Goal: Information Seeking & Learning: Learn about a topic

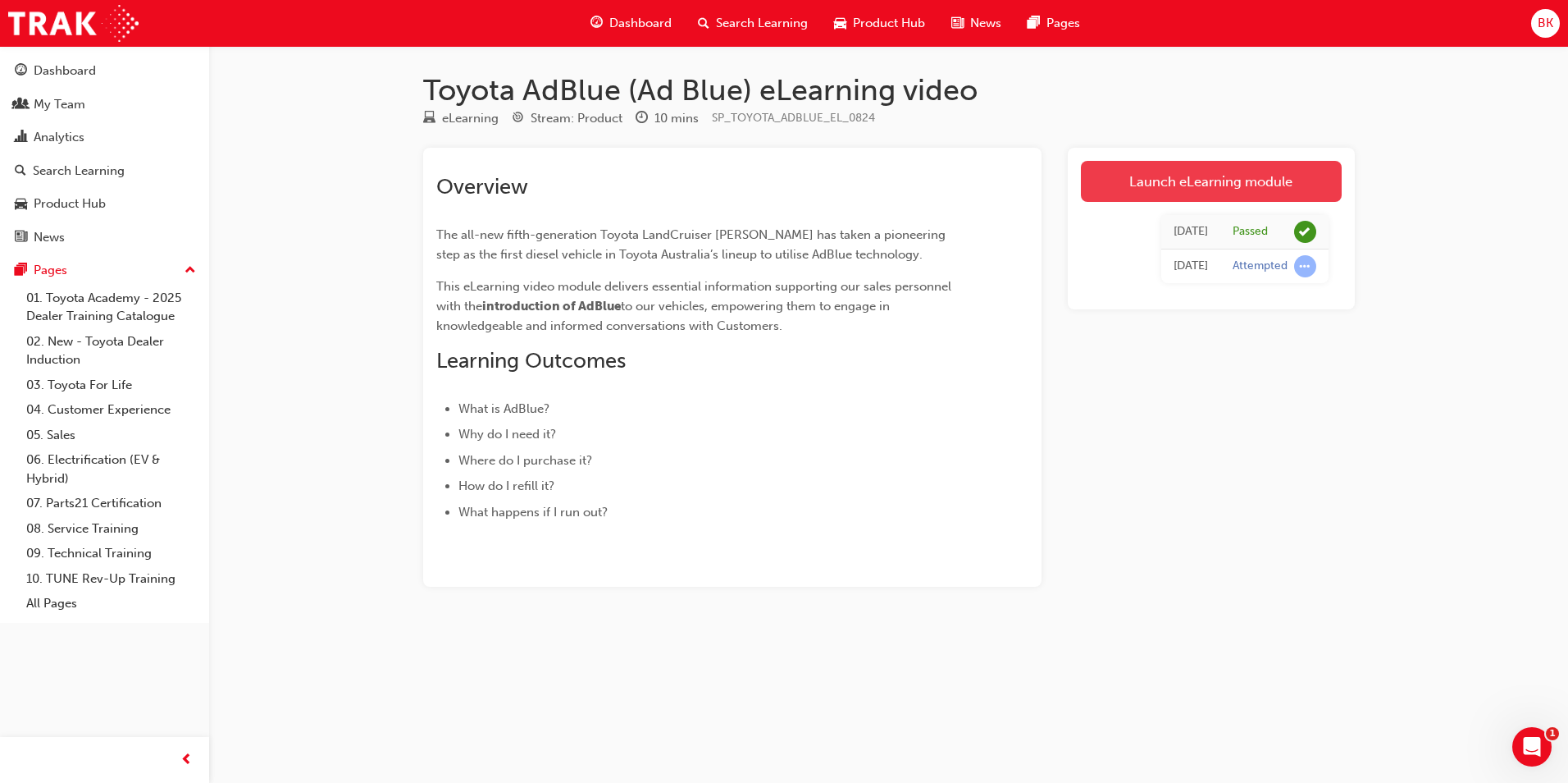
click at [1200, 182] on link "Launch eLearning module" at bounding box center [1211, 181] width 261 height 41
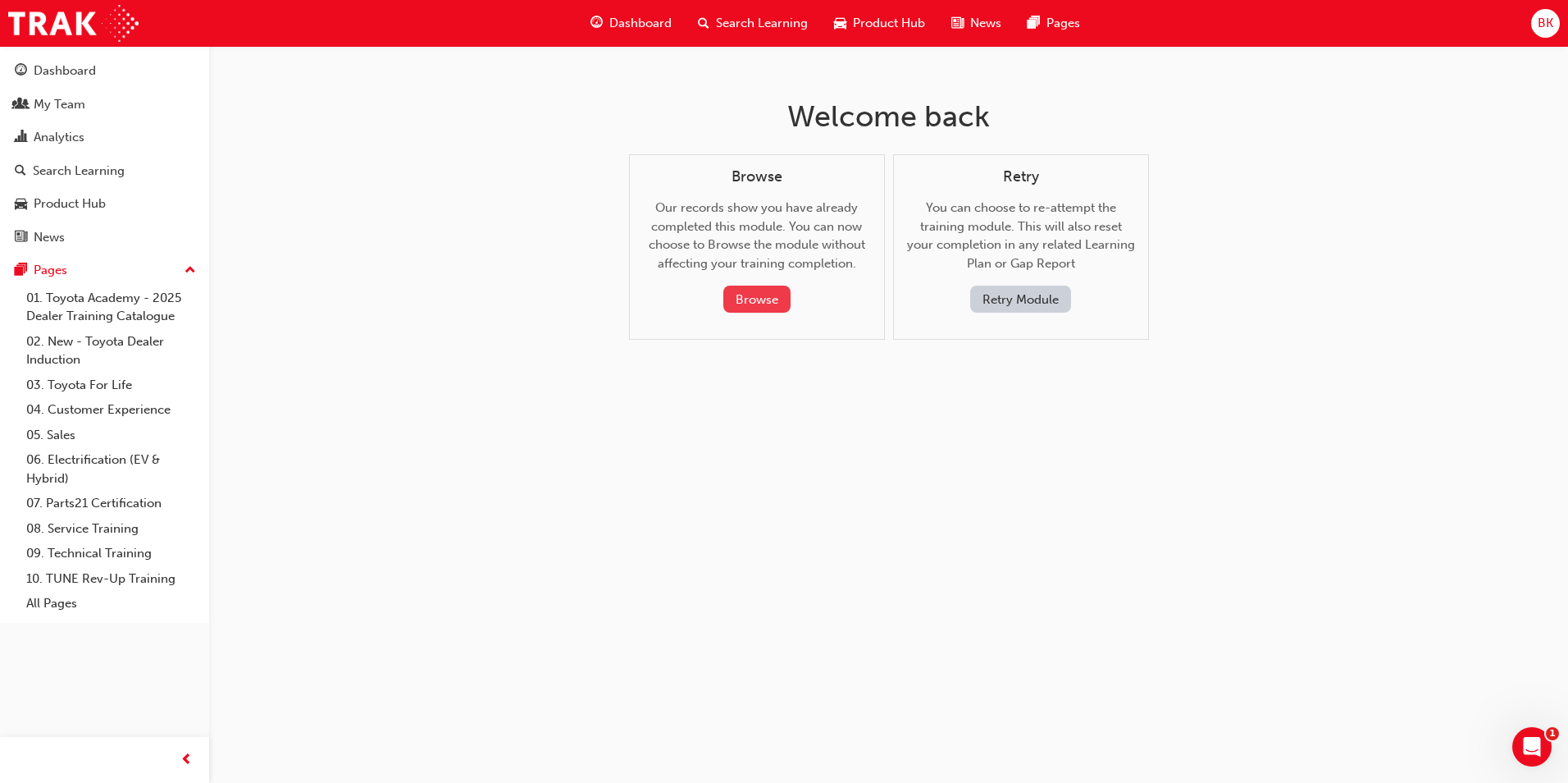
click at [767, 295] on button "Browse" at bounding box center [757, 299] width 67 height 27
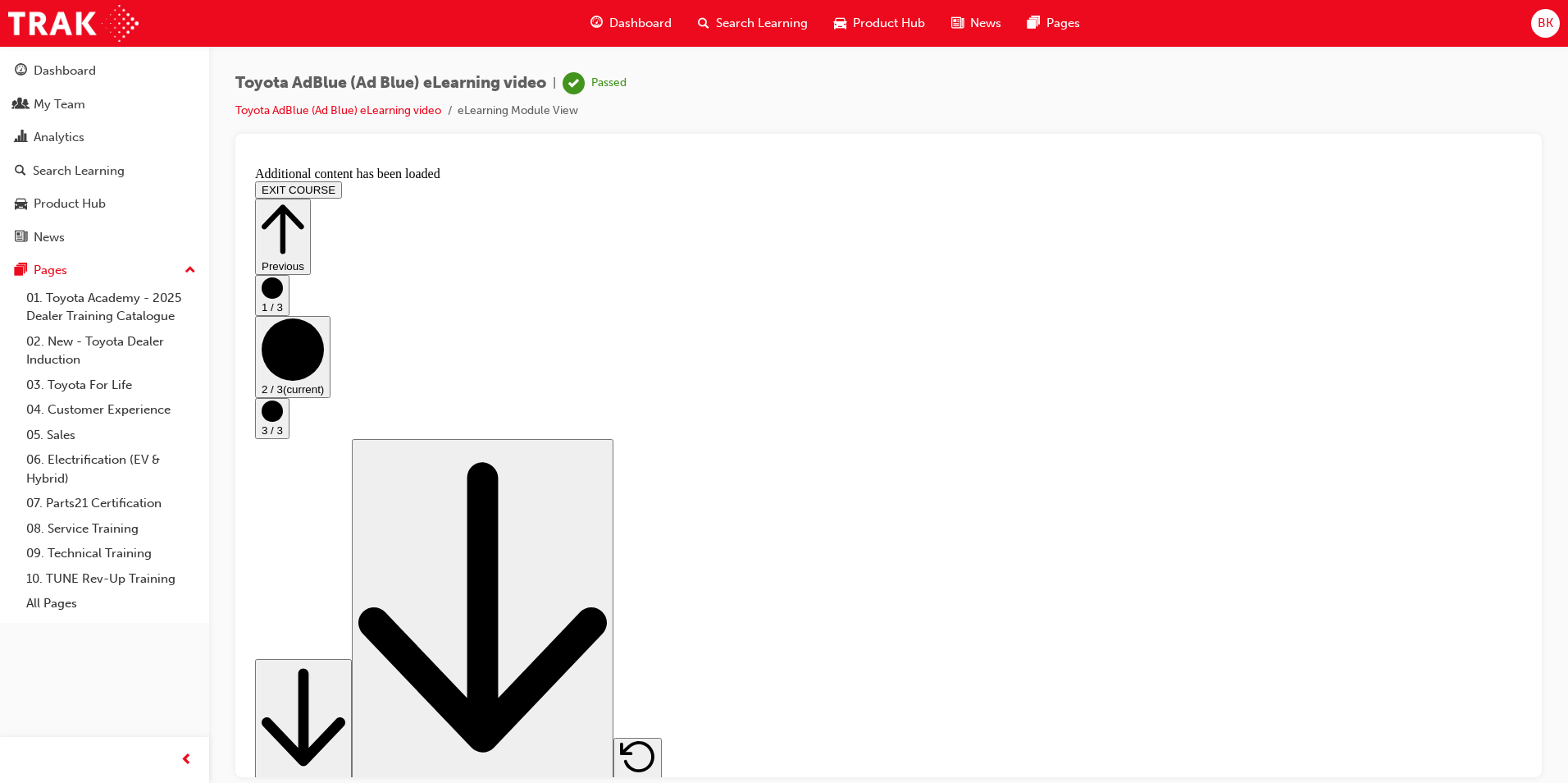
scroll to position [1987, 0]
